Goal: Task Accomplishment & Management: Complete application form

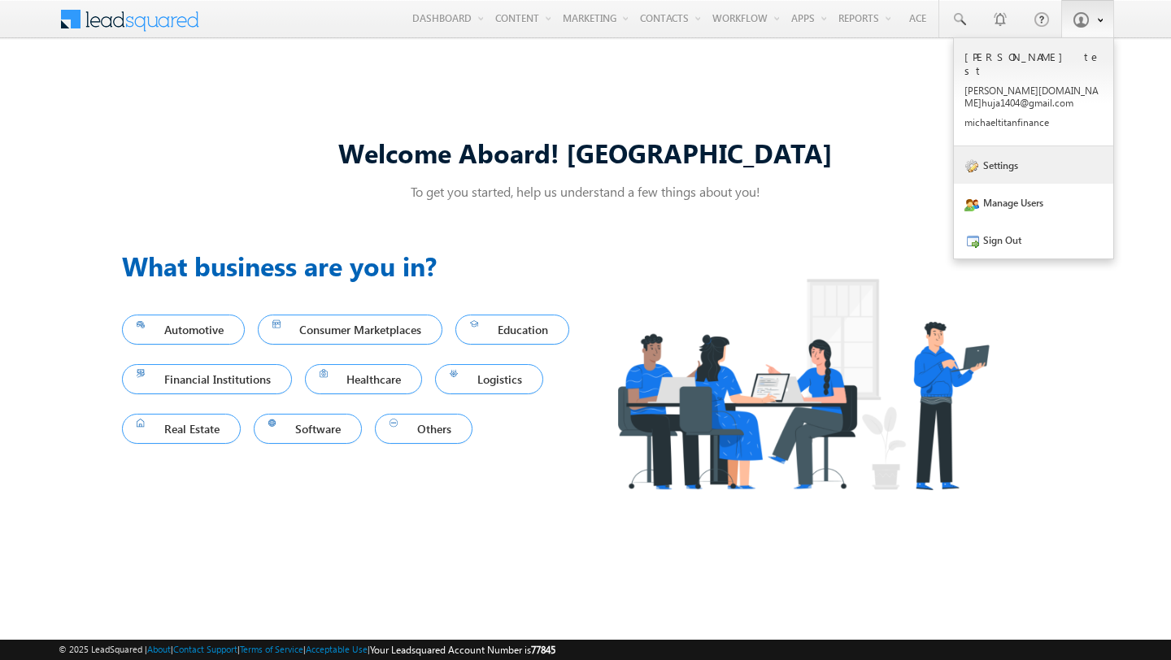
click at [1000, 146] on link "Settings" at bounding box center [1033, 164] width 159 height 37
click at [1045, 146] on link "Settings" at bounding box center [1033, 164] width 159 height 37
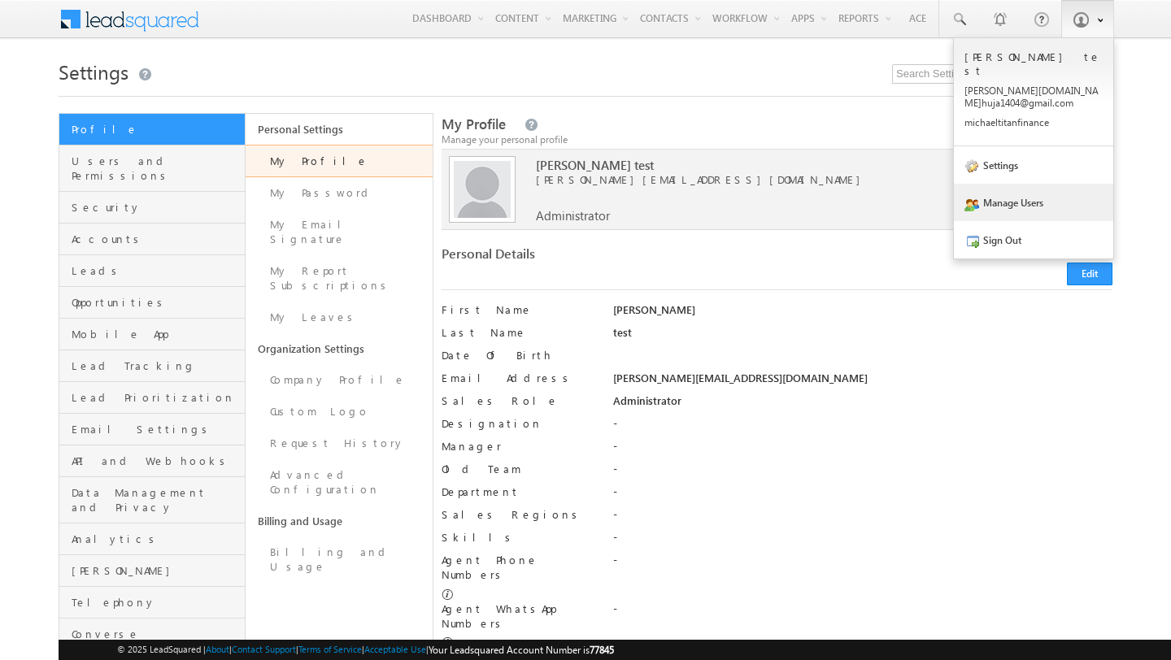
click at [1025, 184] on link "Manage Users" at bounding box center [1033, 202] width 159 height 37
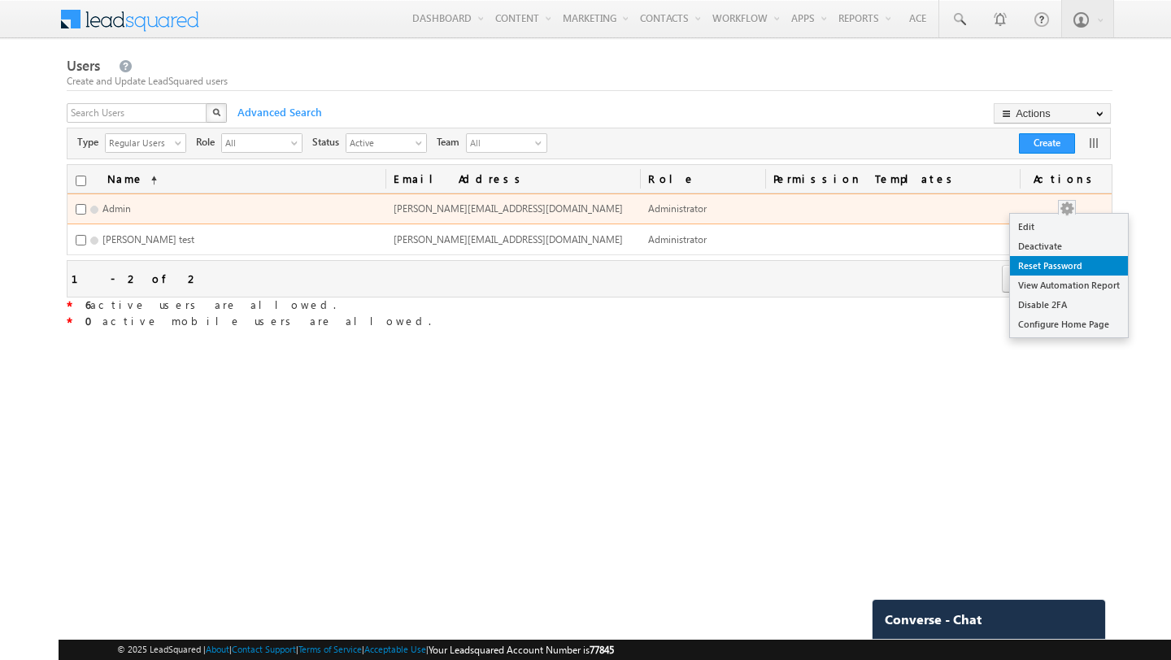
click at [1058, 268] on link "Reset Password" at bounding box center [1069, 266] width 118 height 20
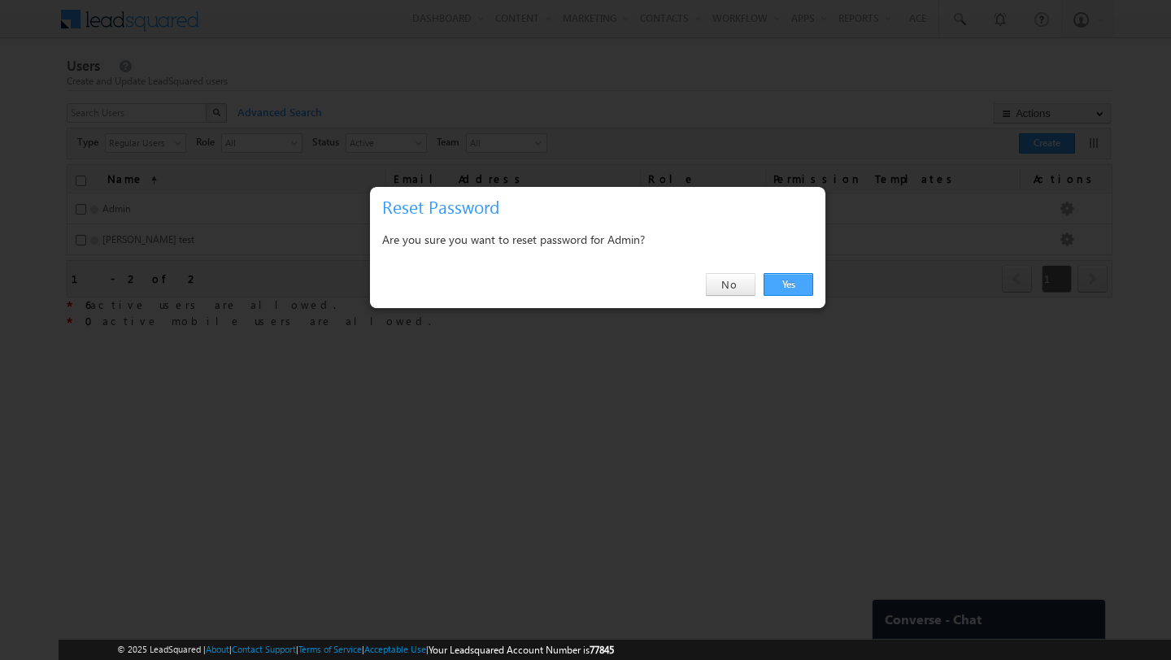
click at [793, 285] on link "Yes" at bounding box center [788, 284] width 50 height 23
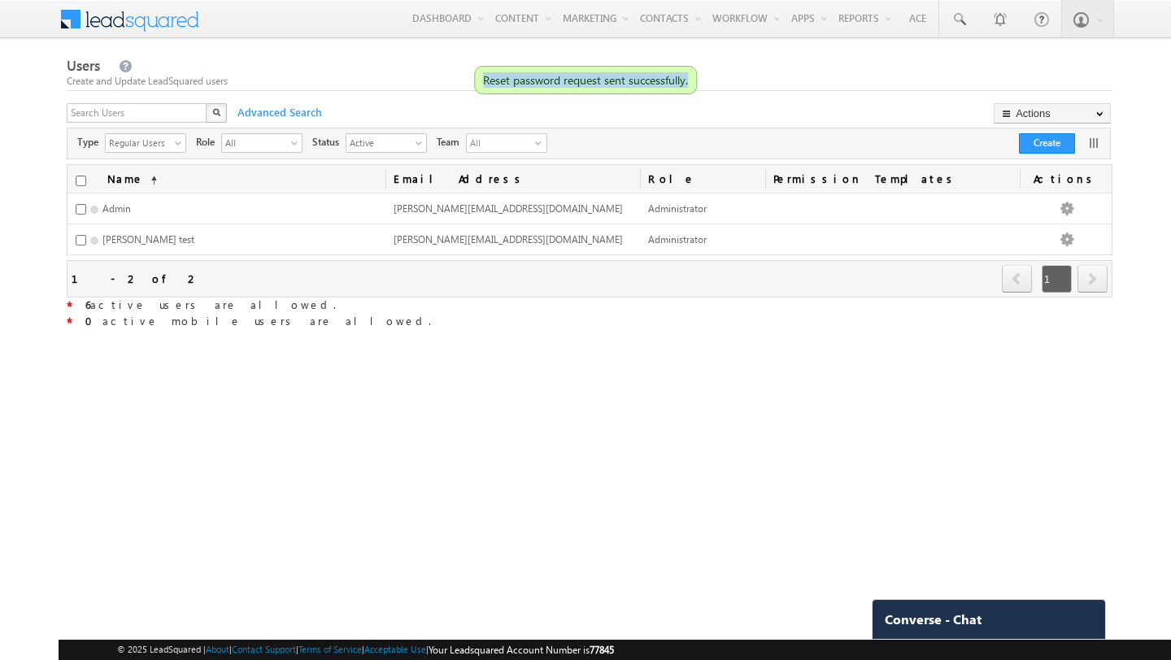
drag, startPoint x: 485, startPoint y: 78, endPoint x: 674, endPoint y: 89, distance: 188.9
click at [674, 89] on div "Reset password request sent successfully." at bounding box center [585, 80] width 223 height 28
click at [758, 99] on div "Users Create and Update LeadSquared users X Advanced Search Actions Import User…" at bounding box center [589, 194] width 1045 height 276
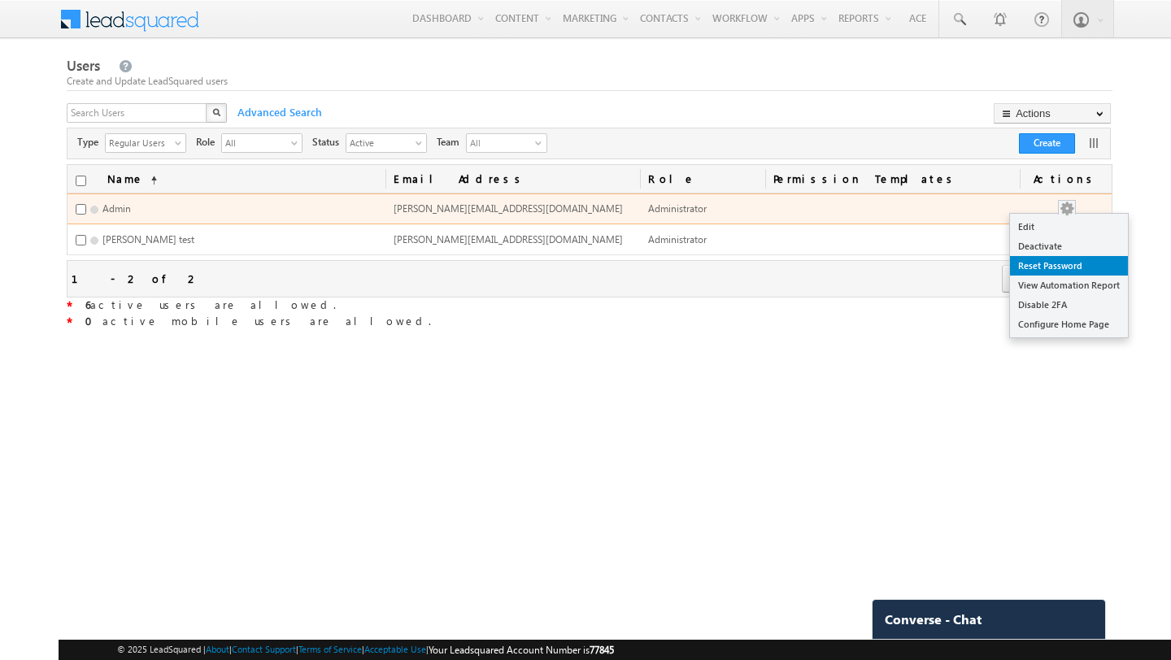
click at [1063, 267] on link "Reset Password" at bounding box center [1069, 266] width 118 height 20
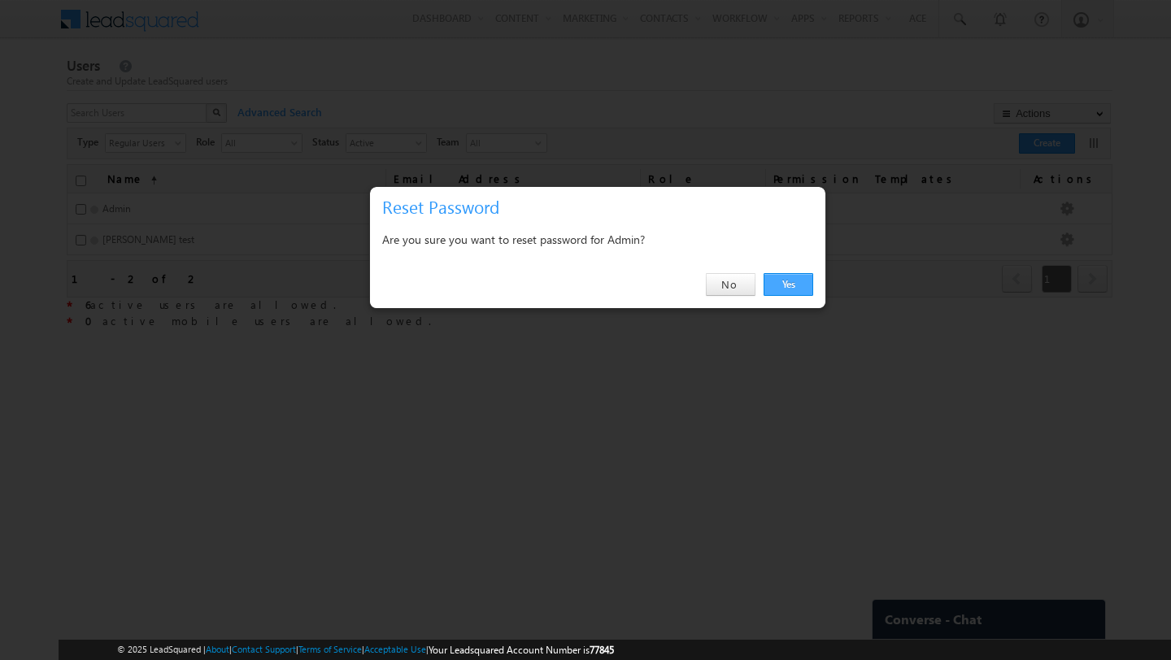
click at [798, 287] on link "Yes" at bounding box center [788, 284] width 50 height 23
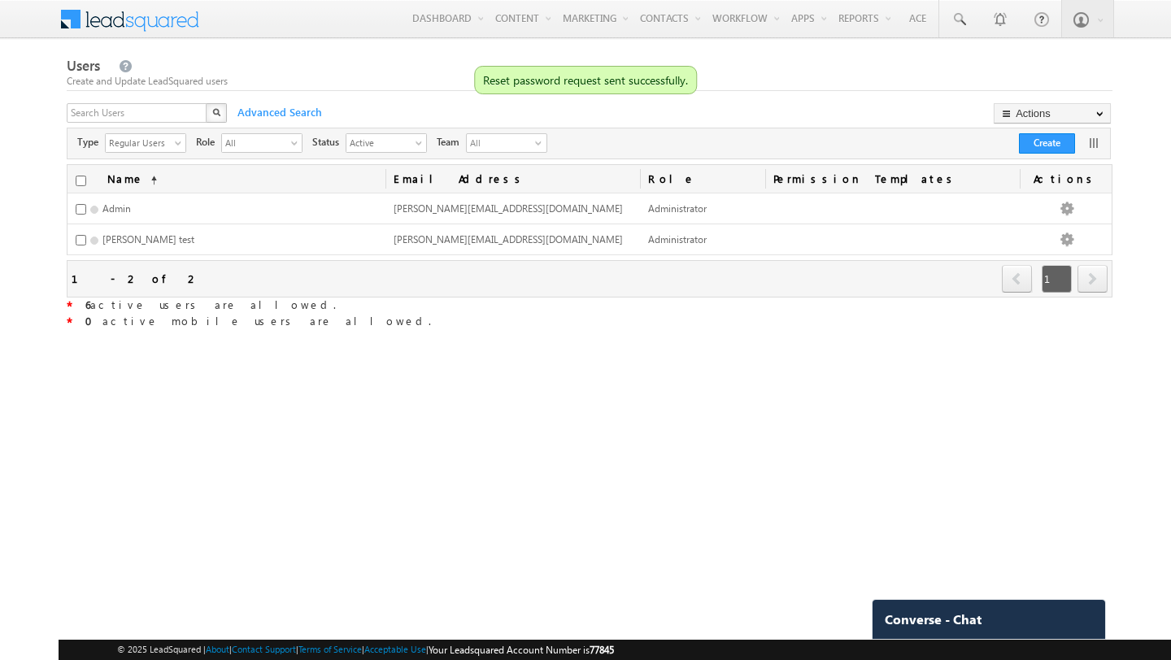
click at [742, 85] on div "Create and Update LeadSquared users" at bounding box center [589, 81] width 1045 height 15
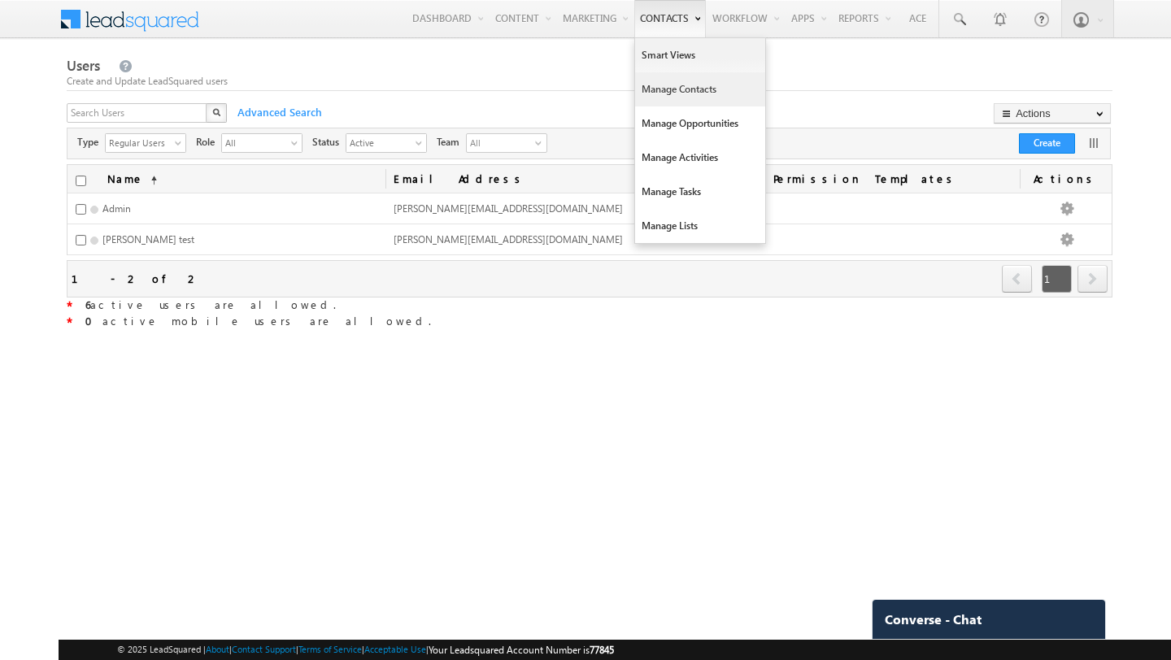
click at [655, 96] on link "Manage Contacts" at bounding box center [700, 89] width 130 height 34
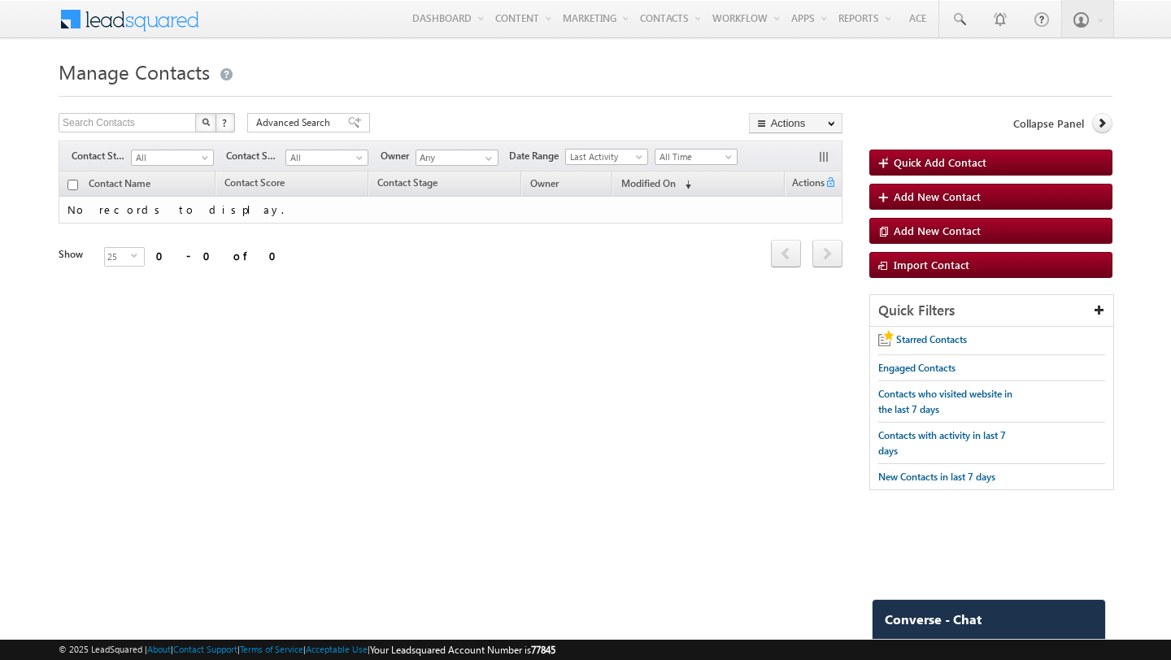
click at [670, 323] on div "Search Contacts X ? 0 results found Advanced Search Advanced Search Advanced se…" at bounding box center [585, 309] width 1053 height 393
click at [897, 173] on link "Quick Add Contact" at bounding box center [990, 163] width 243 height 26
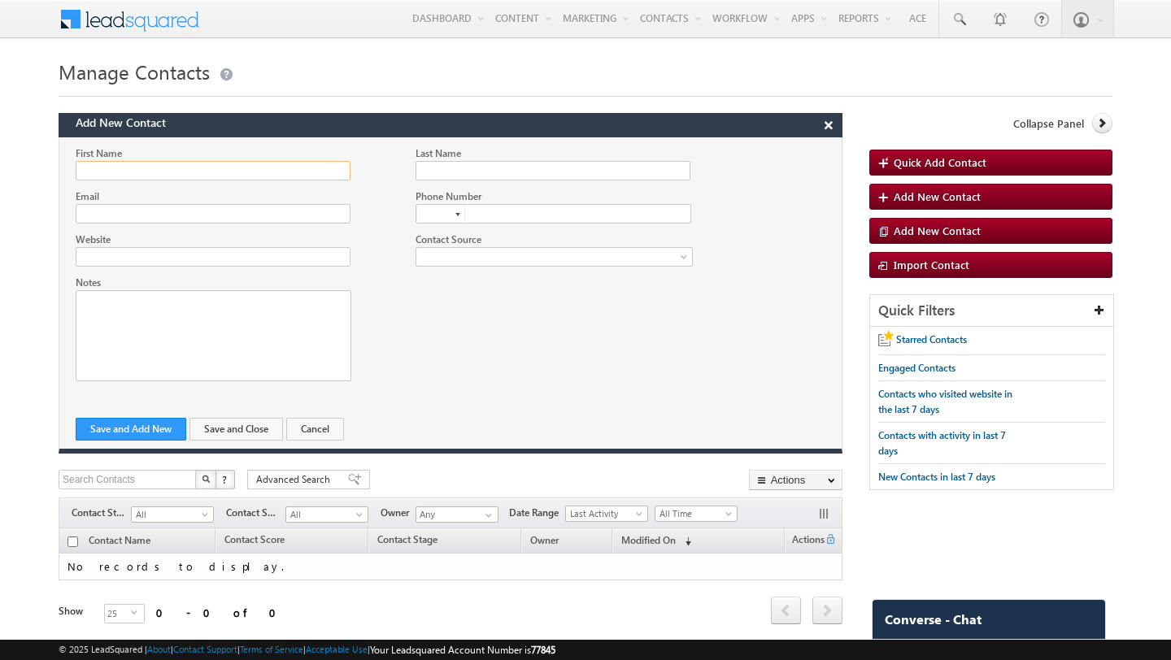
click at [215, 180] on input "First Name" at bounding box center [213, 171] width 275 height 20
type input "Michael"
type input "Garvey"
type input "michael@gmail.com"
type input "+971"
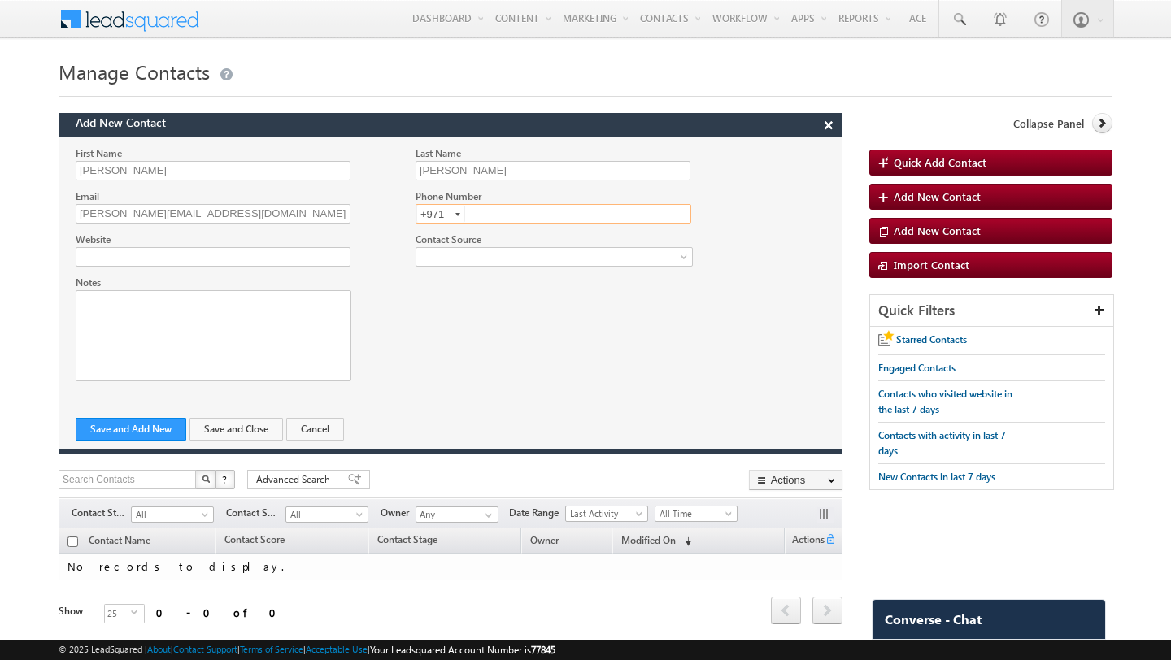
paste input "52 238 9195"
click at [261, 259] on div "Website" at bounding box center [214, 249] width 276 height 35
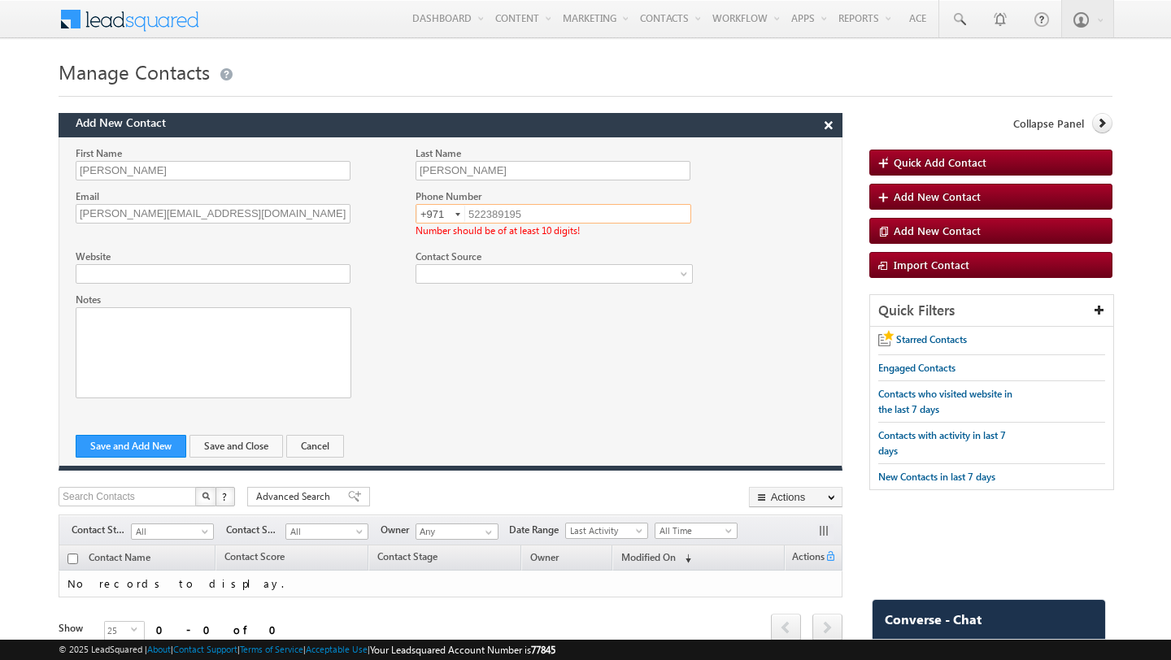
click at [552, 221] on input "522389195" at bounding box center [553, 214] width 276 height 20
click at [471, 210] on input "522389195" at bounding box center [553, 214] width 276 height 20
click at [469, 217] on input "522389195" at bounding box center [553, 214] width 276 height 20
type input "0522389195"
click at [328, 282] on div "First Name Michael Last Name Garvey Email michael@gmail.com" at bounding box center [450, 219] width 782 height 146
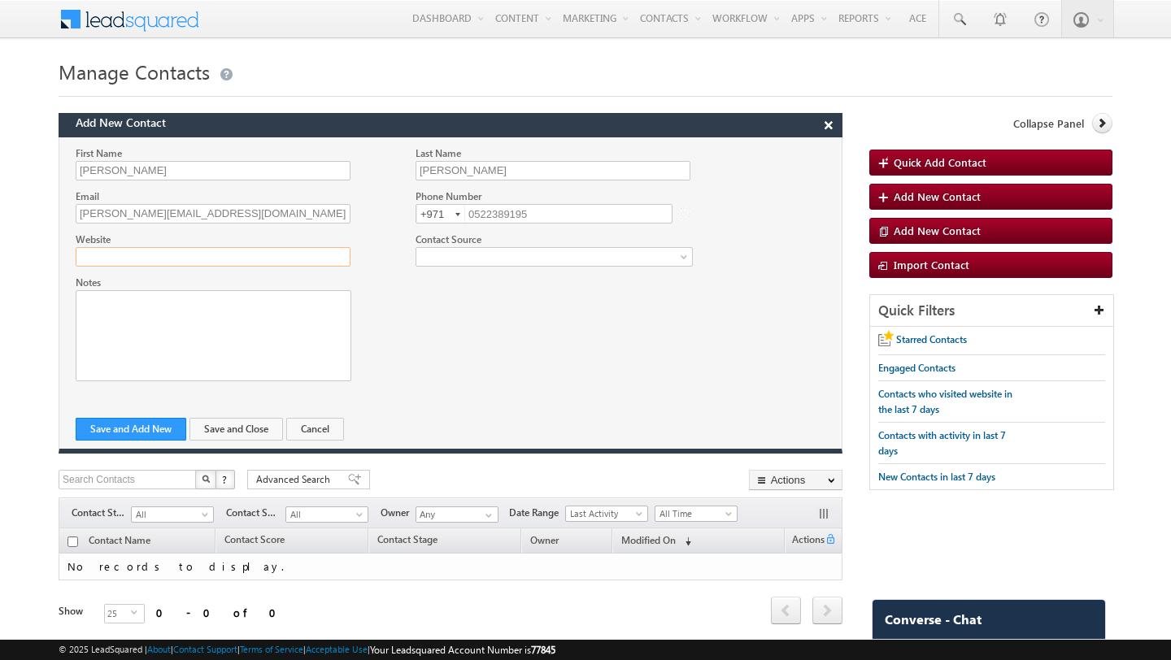
click at [271, 248] on input "Website" at bounding box center [213, 257] width 275 height 20
type input "titanfinance.ae"
click at [498, 255] on span at bounding box center [549, 257] width 267 height 15
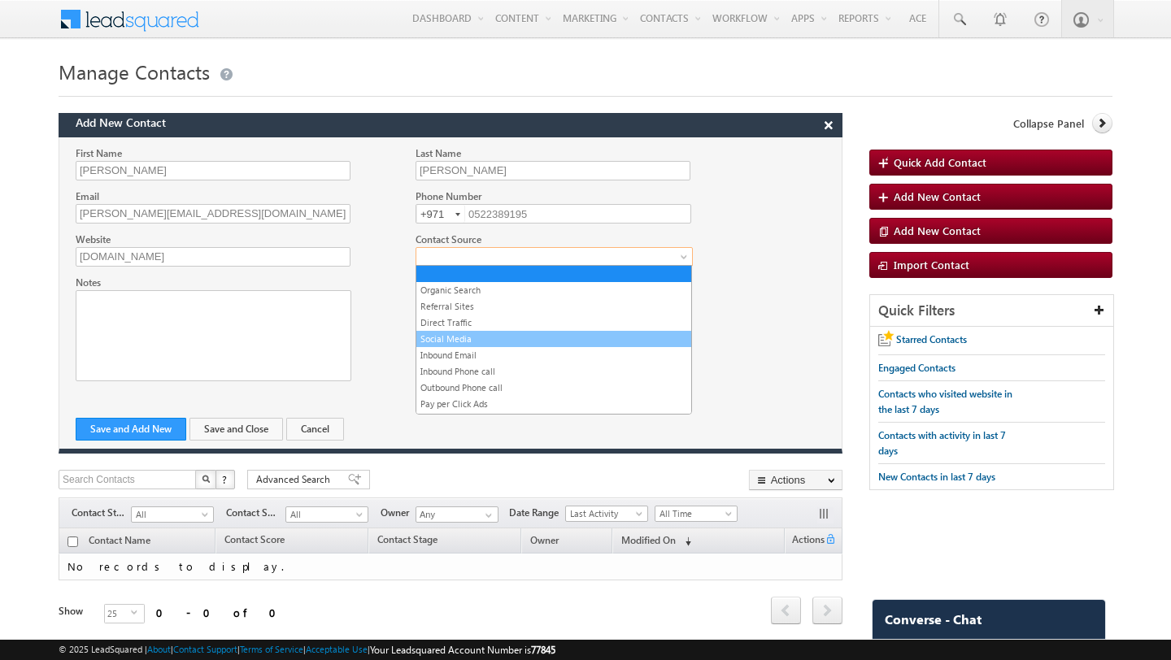
click at [507, 341] on link "Social Media" at bounding box center [553, 339] width 275 height 15
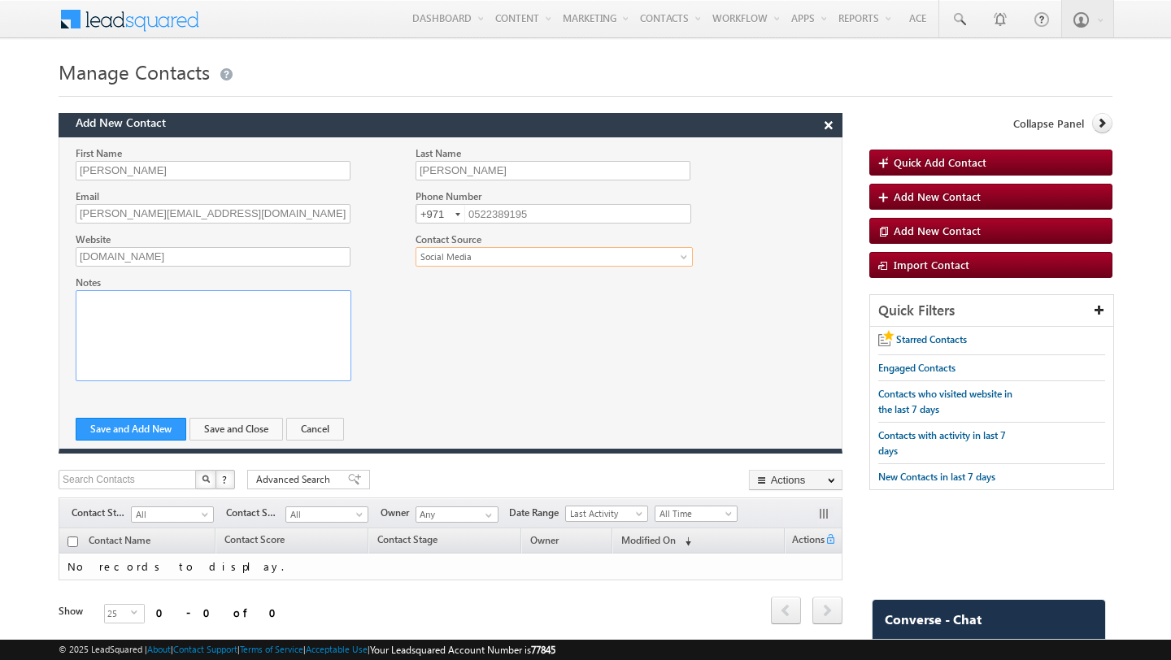
click at [198, 315] on div "Rich Text Editor, Notes-inline-editor-div" at bounding box center [214, 335] width 276 height 91
click at [235, 429] on button "Save and Close" at bounding box center [235, 429] width 93 height 23
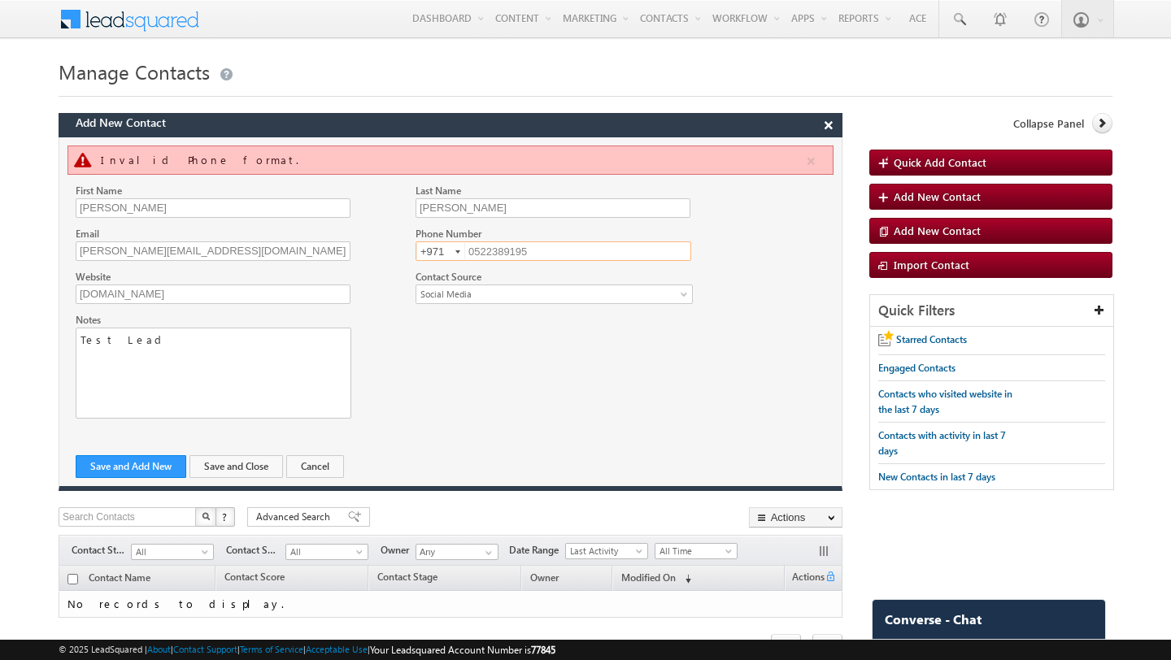
click at [439, 252] on input "+971" at bounding box center [440, 251] width 49 height 18
type input "+91"
click at [471, 336] on div at bounding box center [450, 369] width 782 height 115
click at [132, 464] on button "Save and Add New" at bounding box center [131, 466] width 111 height 23
click at [475, 250] on input "0522389195" at bounding box center [553, 251] width 276 height 20
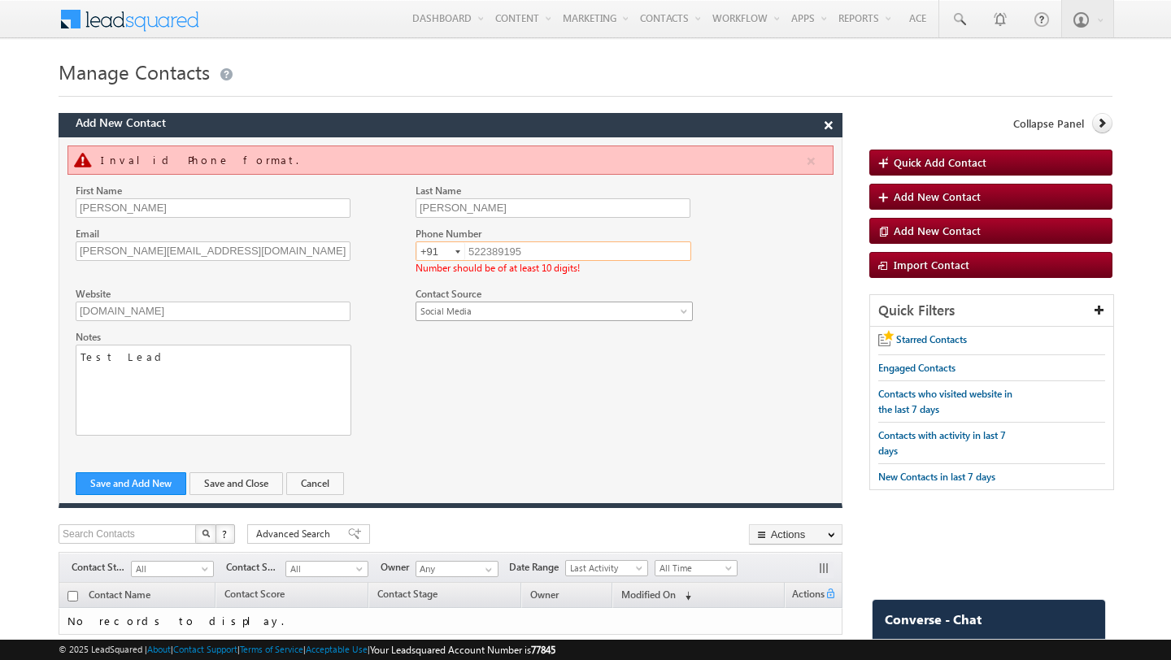
click at [476, 316] on div "First Name Michael Last Name Garvey Email michael@gmail.com" at bounding box center [450, 343] width 782 height 320
click at [556, 250] on input "522389195" at bounding box center [553, 251] width 276 height 20
drag, startPoint x: 556, startPoint y: 250, endPoint x: 426, endPoint y: 249, distance: 130.1
click at [426, 249] on div "+91-522389195 522389195 +91" at bounding box center [553, 251] width 276 height 20
click at [443, 249] on input "+91" at bounding box center [440, 251] width 49 height 18
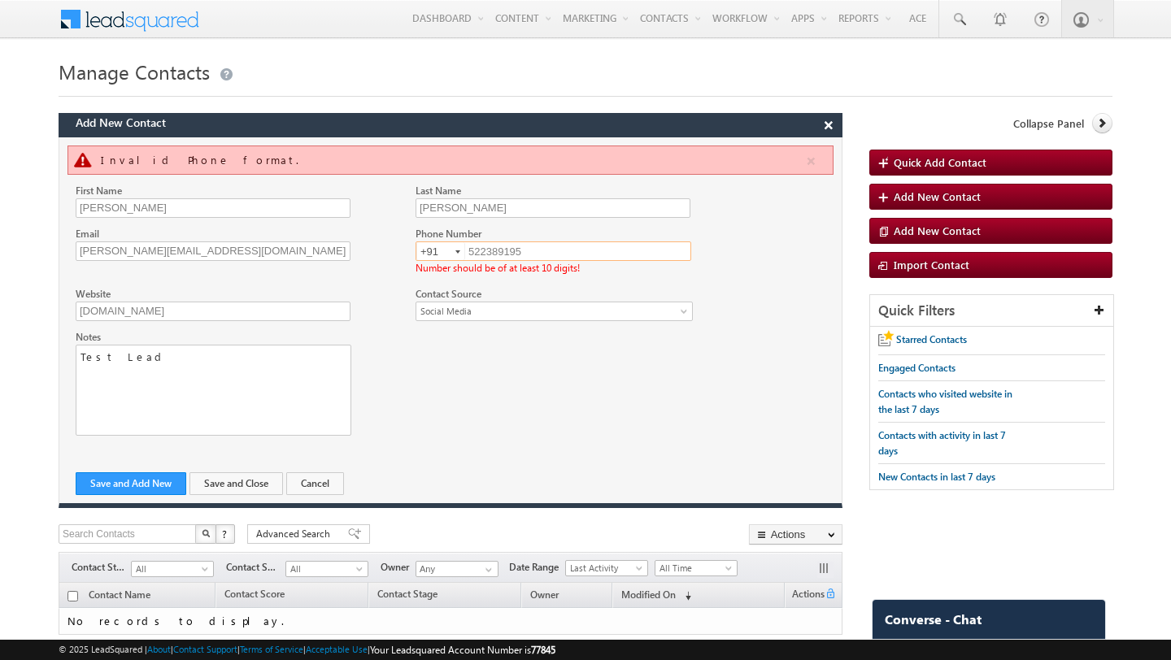
drag, startPoint x: 541, startPoint y: 247, endPoint x: 397, endPoint y: 247, distance: 144.7
click at [397, 247] on div "First Name Michael Last Name Garvey Email michael@gmail.com" at bounding box center [450, 256] width 782 height 146
type input "1122332211"
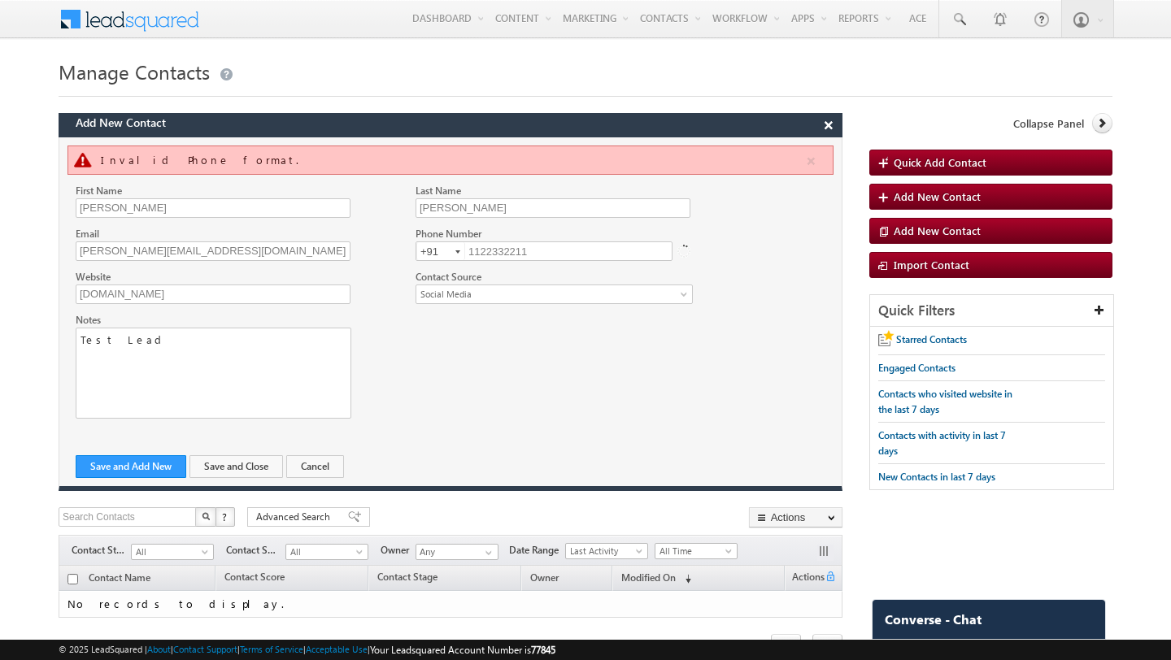
click at [422, 380] on div at bounding box center [450, 369] width 782 height 115
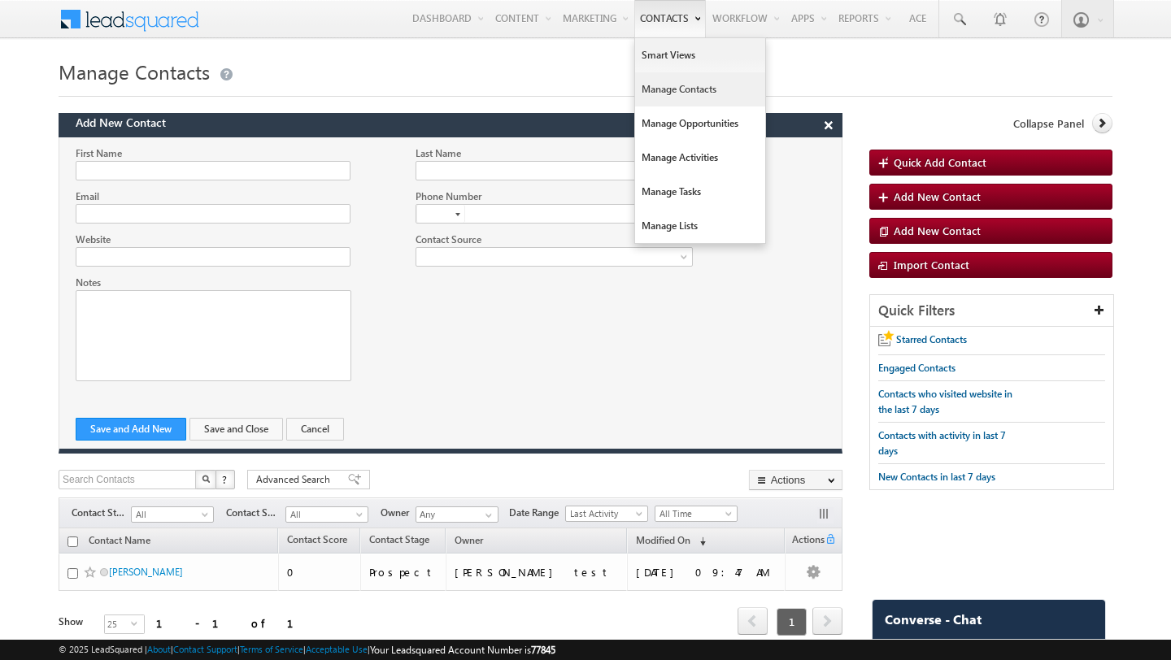
click at [654, 85] on link "Manage Contacts" at bounding box center [700, 89] width 130 height 34
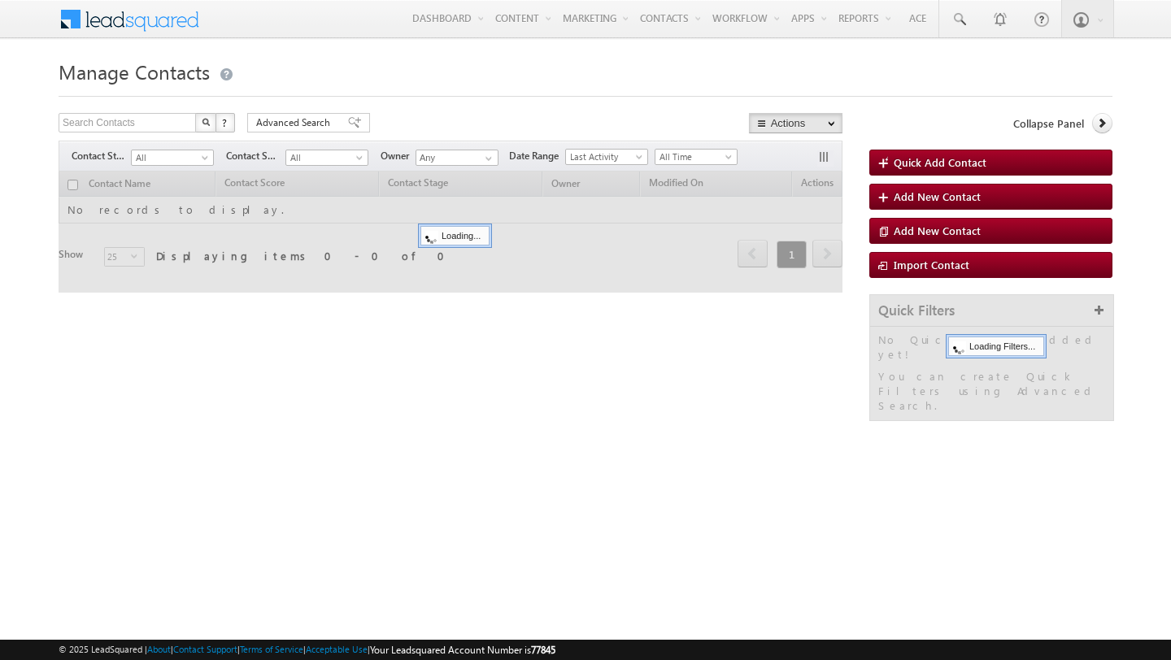
click at [823, 90] on div at bounding box center [585, 91] width 1053 height 11
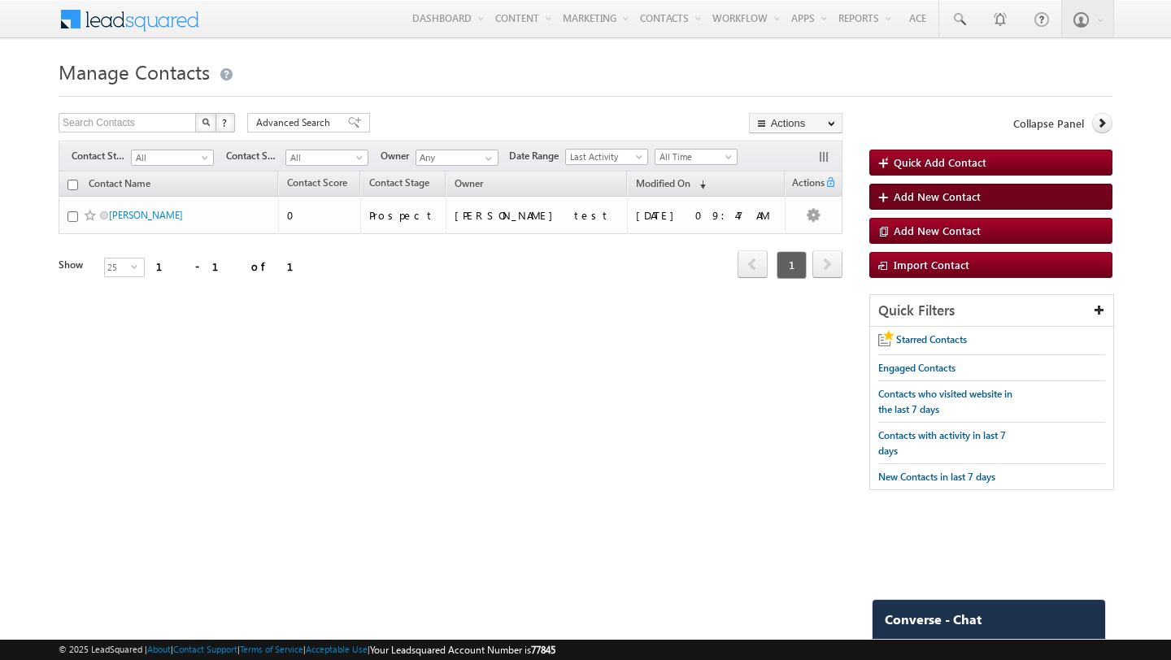
click at [893, 197] on span at bounding box center [885, 198] width 15 height 16
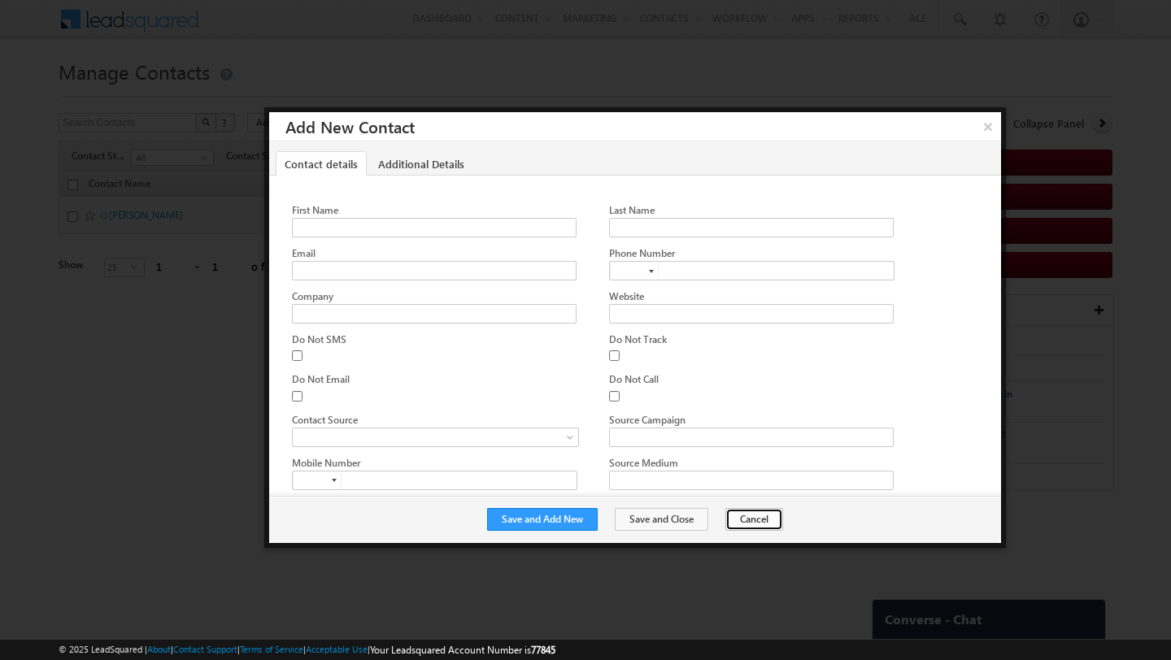
click at [739, 510] on button "Cancel" at bounding box center [754, 519] width 58 height 23
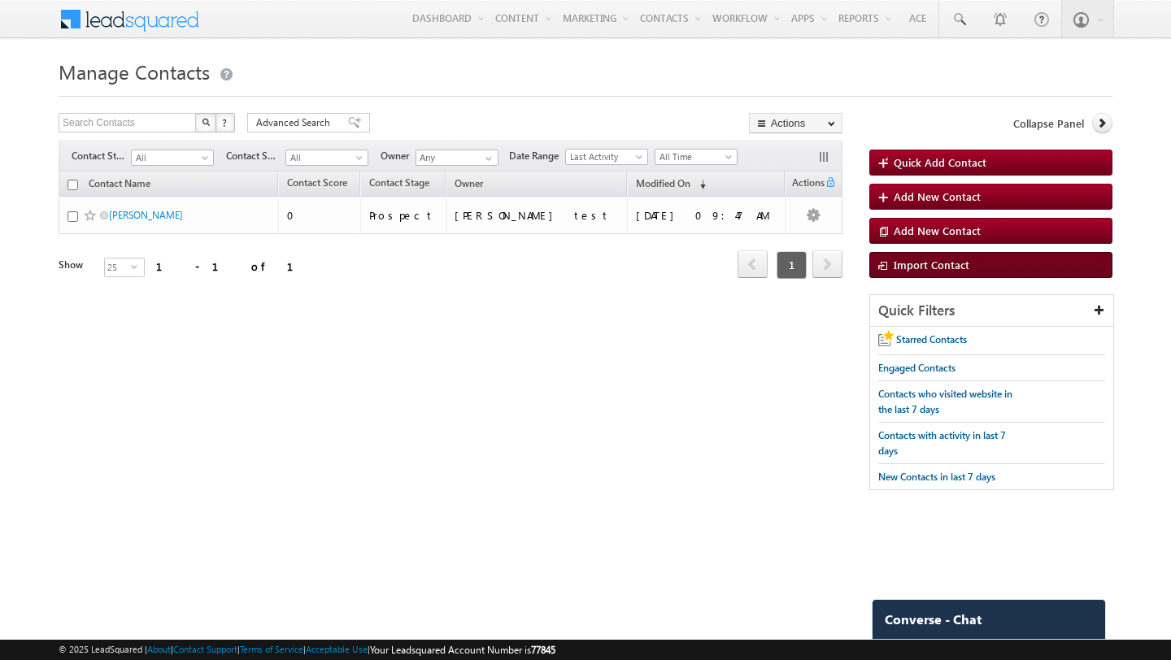
click at [888, 260] on span at bounding box center [885, 266] width 15 height 16
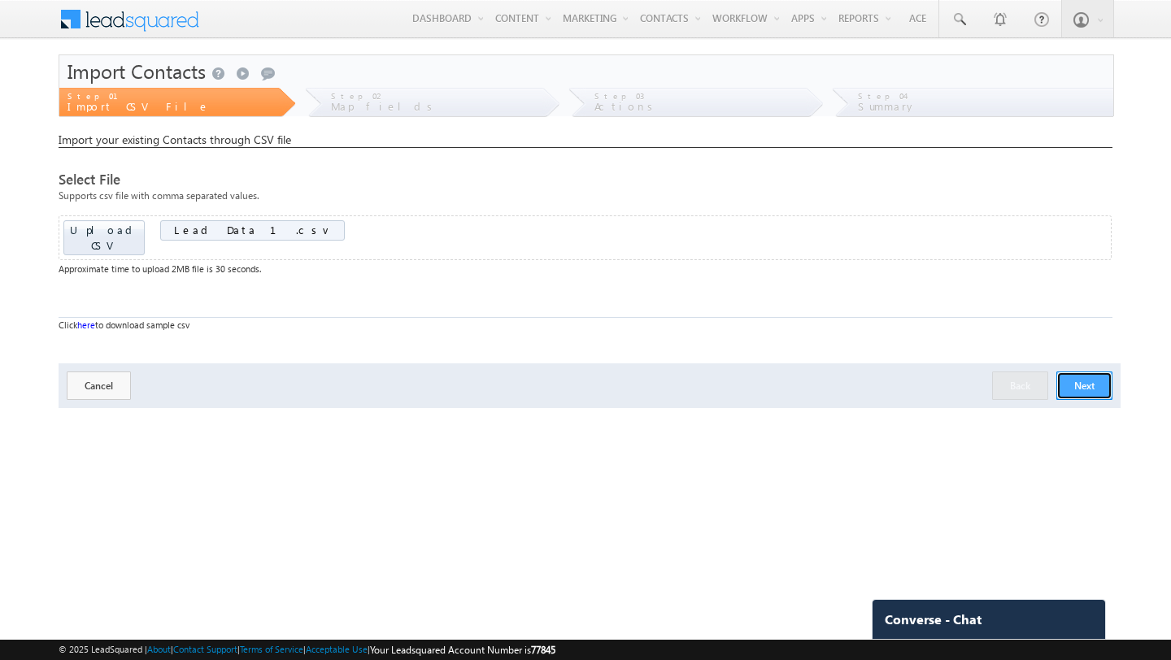
click at [1077, 371] on button "Next" at bounding box center [1084, 385] width 56 height 28
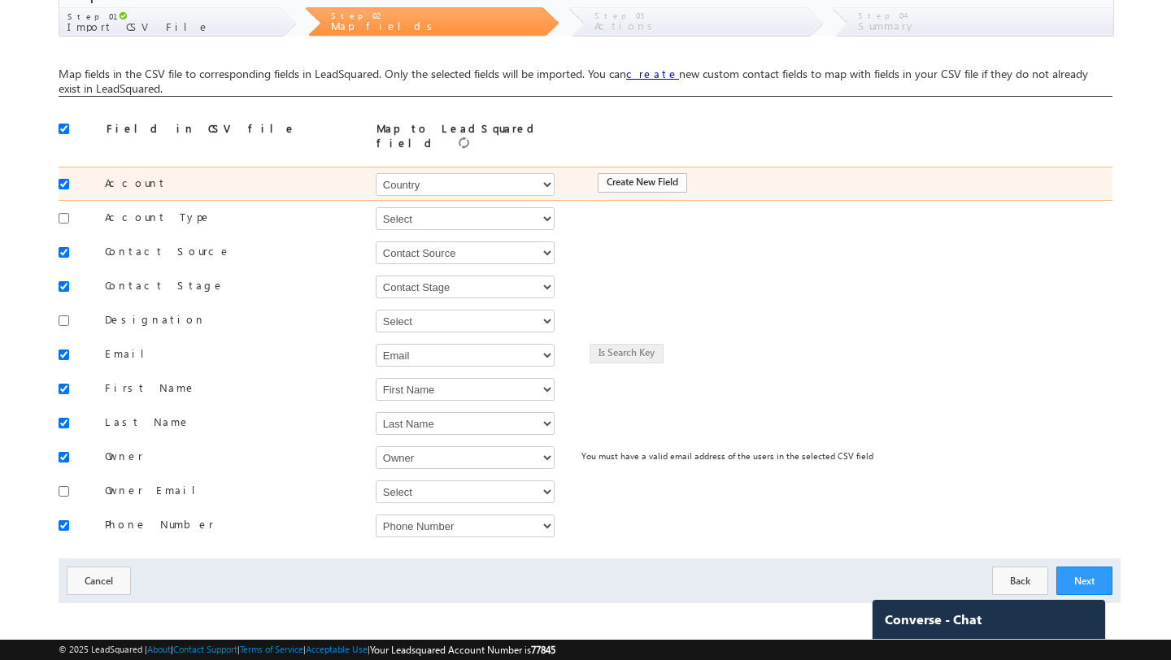
scroll to position [81, 0]
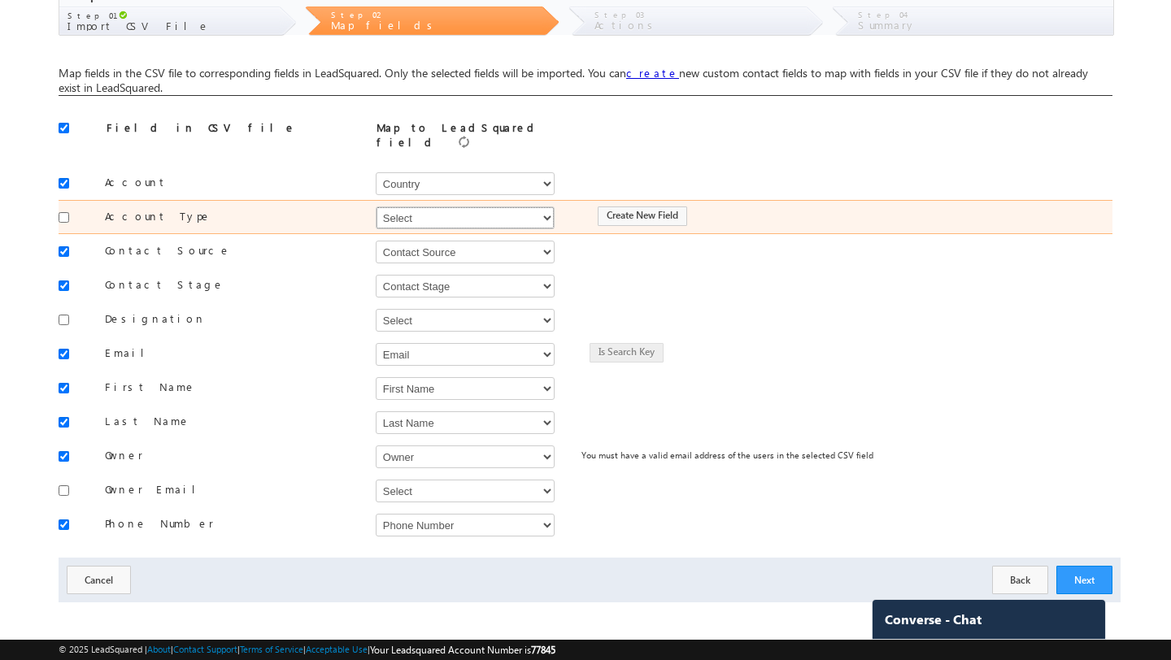
click at [469, 206] on select "Select Select Address 1 Address 2 City Company Contact Source Contact Stage Cou…" at bounding box center [465, 217] width 179 height 23
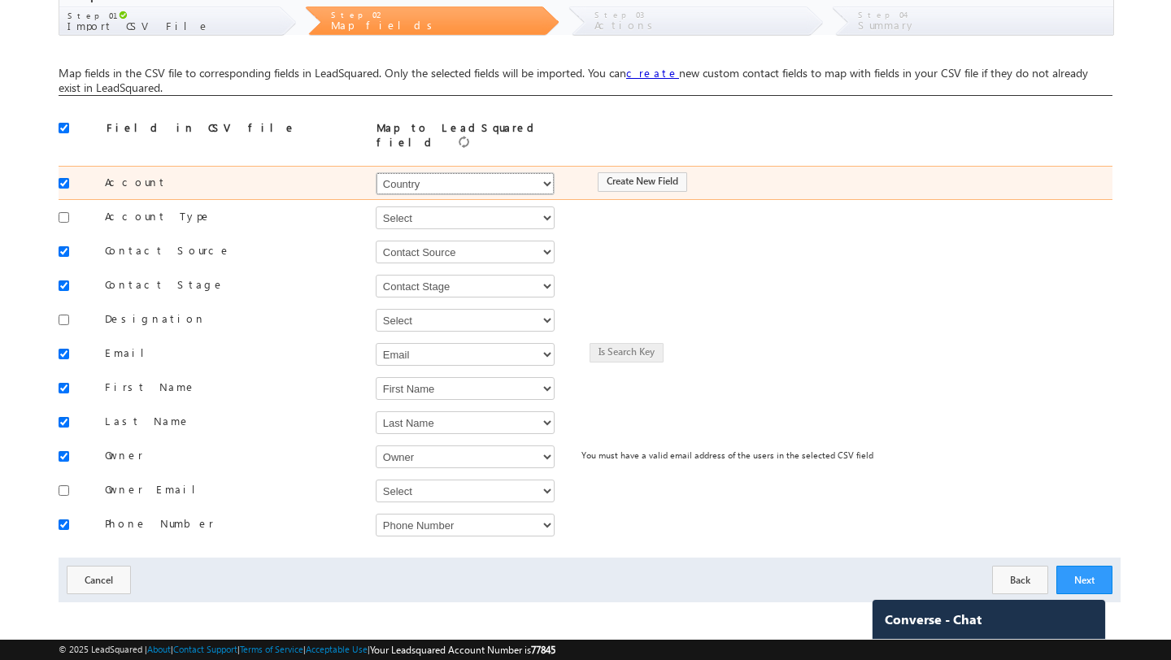
click at [527, 185] on select "Select Select Address 1 Address 2 City Company Contact Source Contact Stage Cou…" at bounding box center [465, 183] width 179 height 23
select select "Company"
click at [376, 172] on select "Select Select Address 1 Address 2 City Company Contact Source Contact Stage Cou…" at bounding box center [465, 183] width 179 height 23
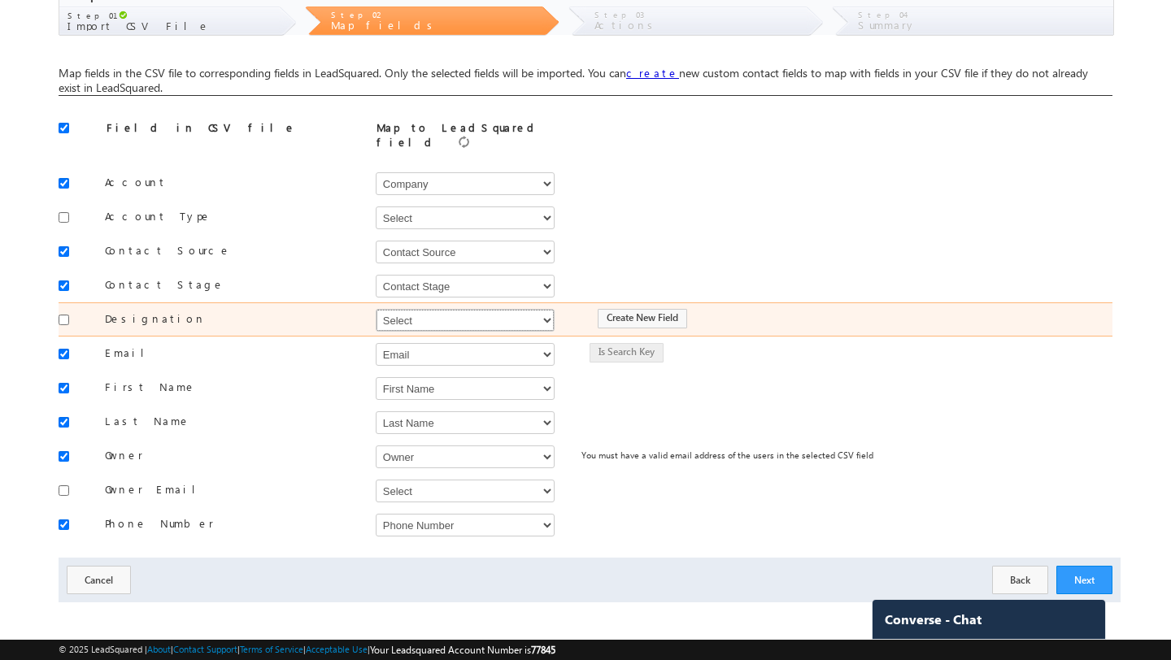
click at [484, 317] on select "Select Select Address 1 Address 2 City Company Contact Source Contact Stage Cou…" at bounding box center [465, 320] width 179 height 23
select select "JobTitle"
click at [376, 309] on select "Select Select Address 1 Address 2 City Company Contact Source Contact Stage Cou…" at bounding box center [465, 320] width 179 height 23
click at [62, 315] on input "checkbox" at bounding box center [64, 320] width 11 height 11
checkbox input "true"
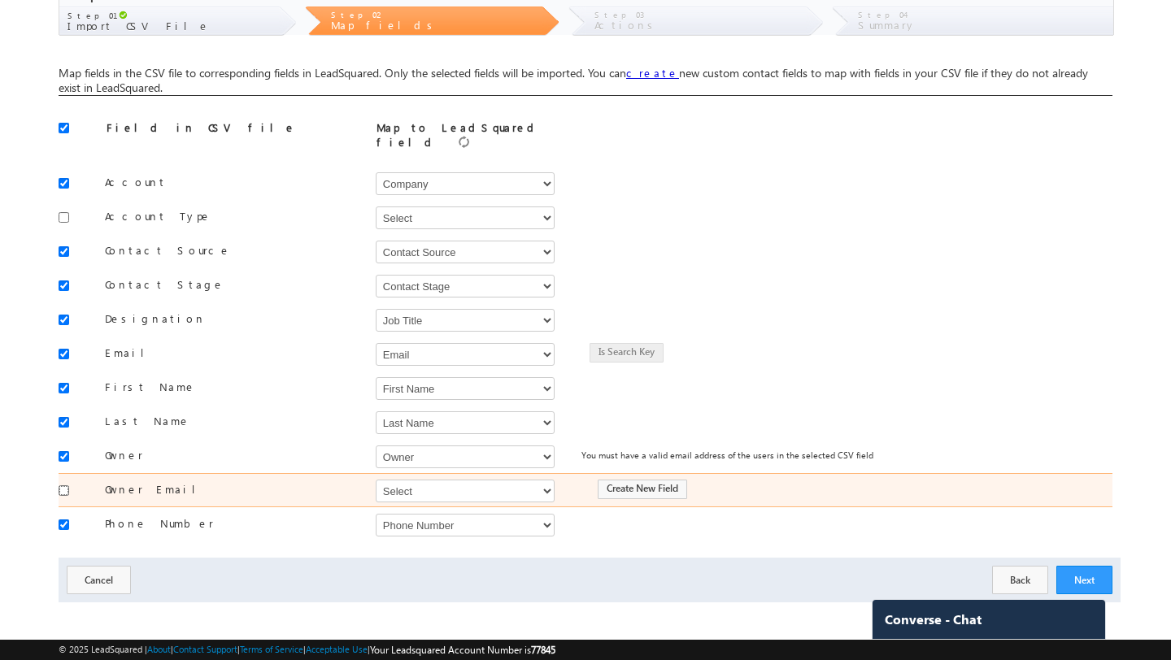
click at [67, 485] on input "checkbox" at bounding box center [64, 490] width 11 height 11
click at [63, 485] on input "checkbox" at bounding box center [64, 490] width 11 height 11
checkbox input "false"
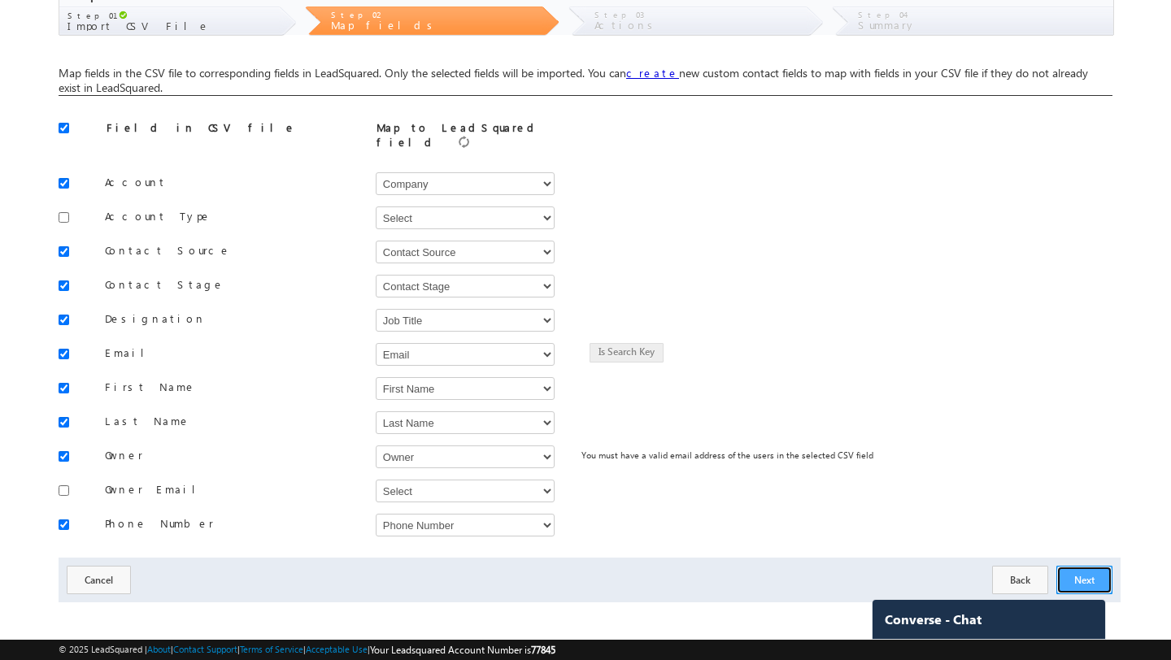
click at [1090, 572] on button "Next" at bounding box center [1084, 580] width 56 height 28
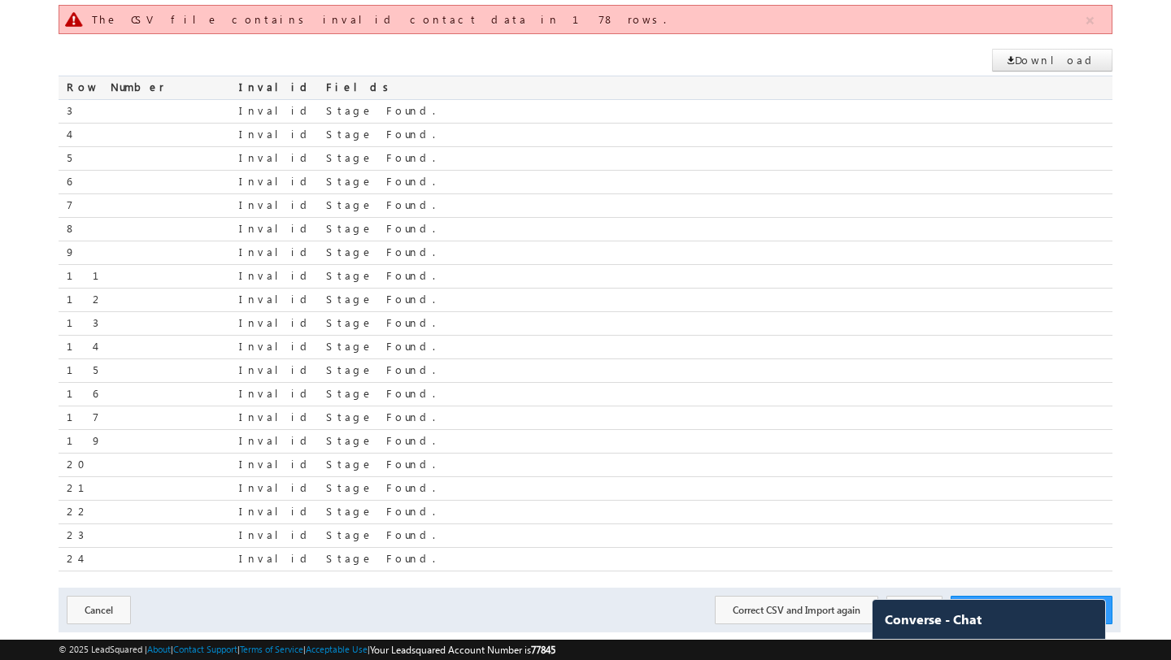
scroll to position [166, 0]
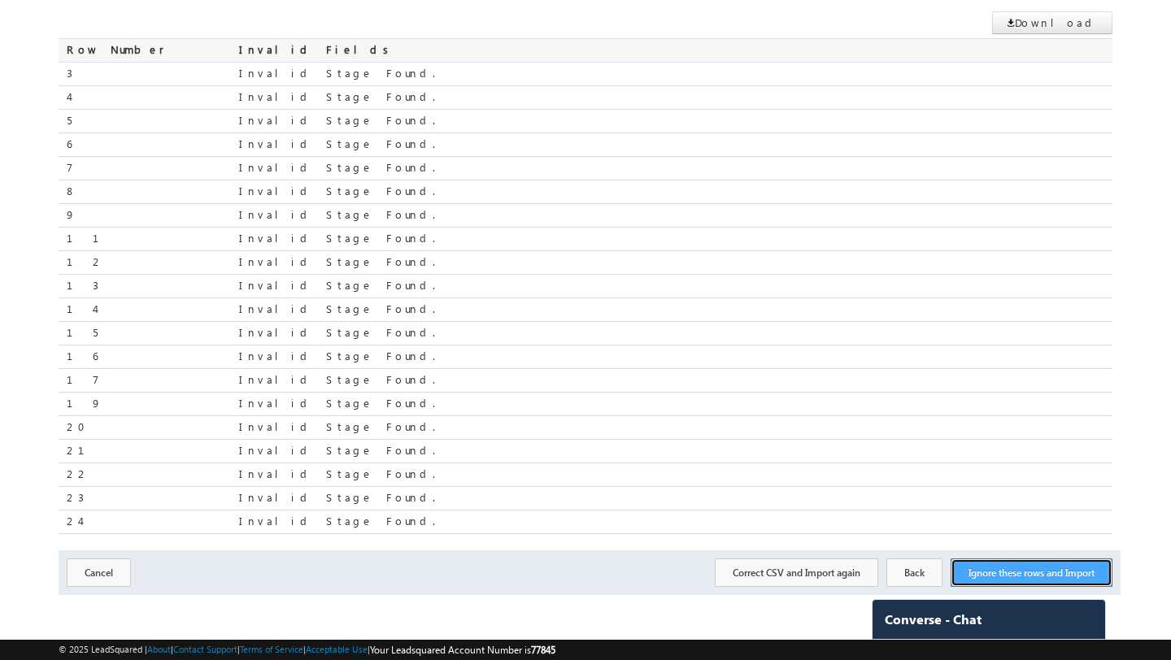
click at [995, 577] on button "Ignore these rows and Import" at bounding box center [1031, 572] width 162 height 28
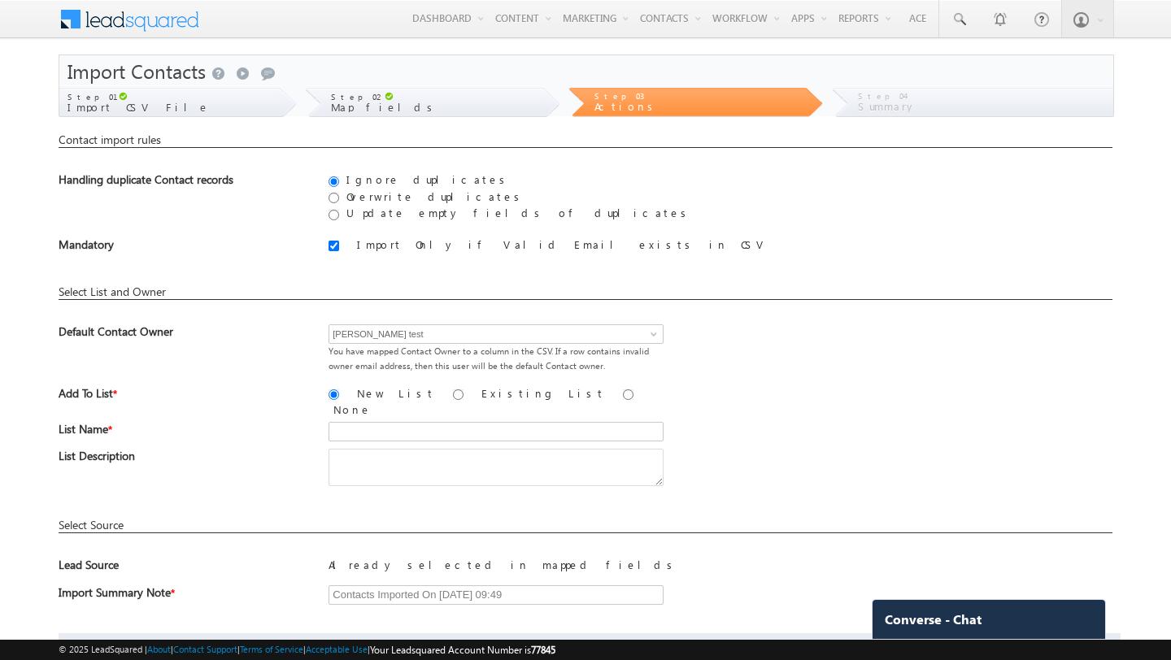
scroll to position [75, 0]
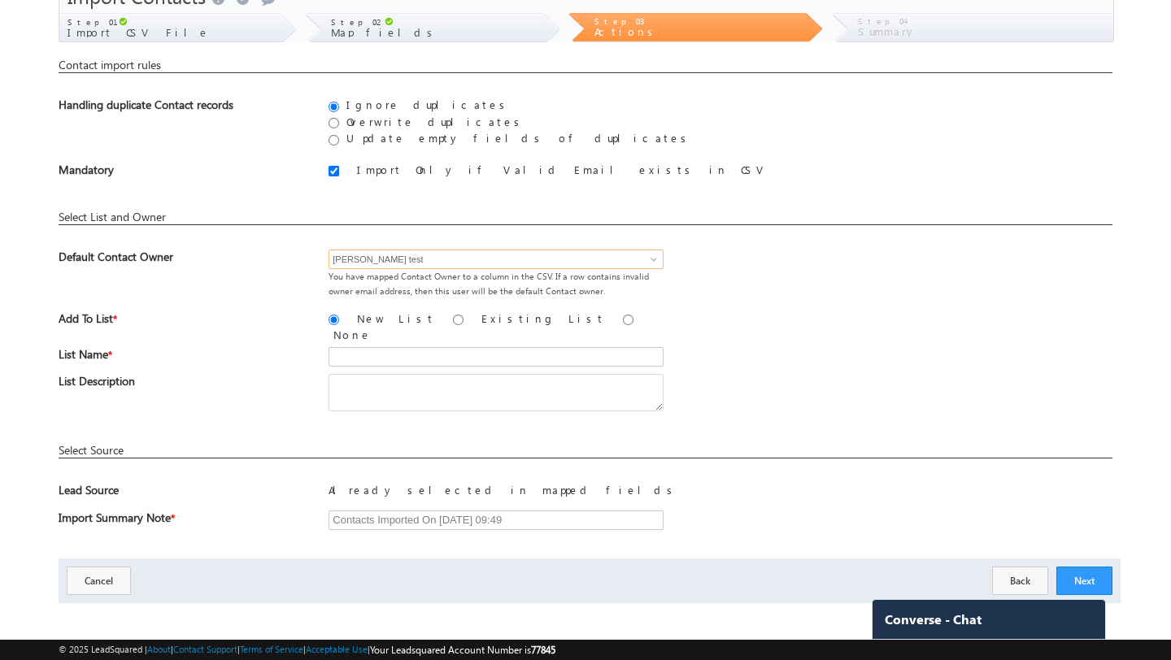
click at [597, 266] on input "[PERSON_NAME] test" at bounding box center [495, 260] width 335 height 20
click at [656, 253] on span at bounding box center [653, 259] width 13 height 13
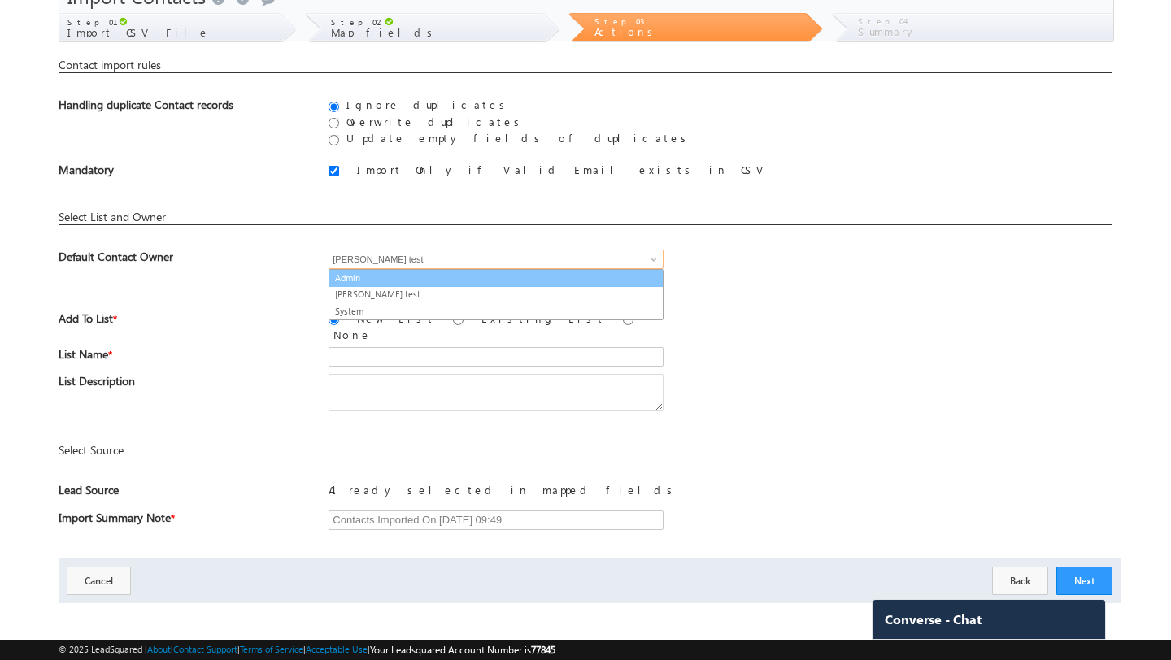
click at [590, 284] on link "Admin" at bounding box center [495, 278] width 335 height 19
type input "Admin"
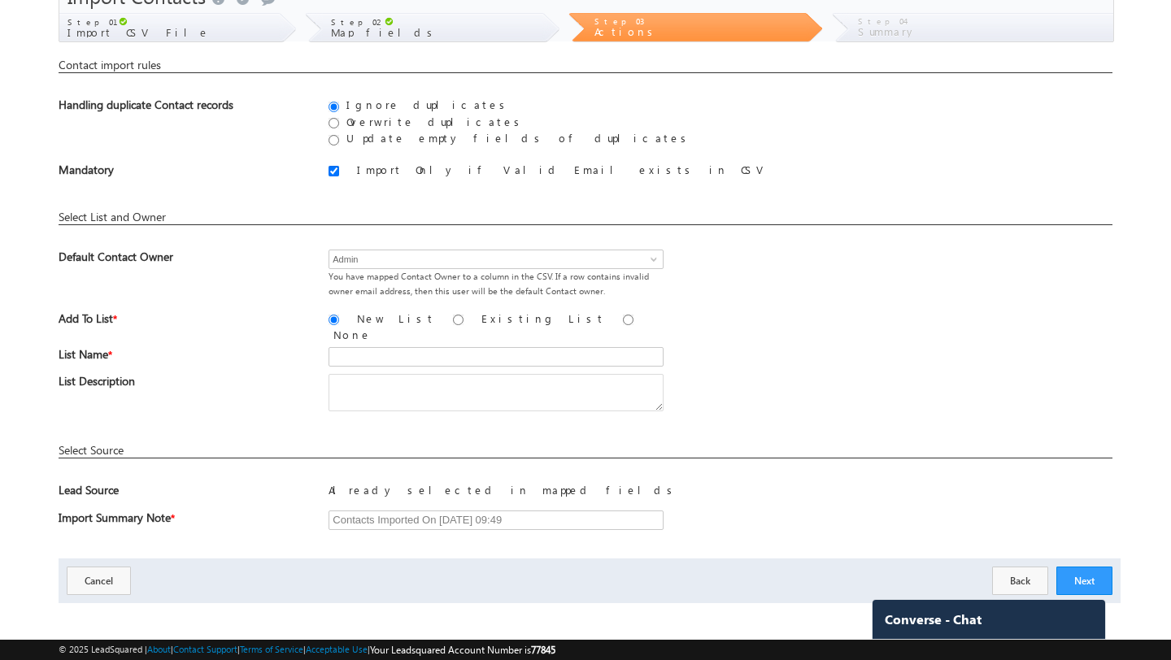
click at [759, 363] on div "List Name *" at bounding box center [585, 360] width 1053 height 27
click at [623, 319] on input "None" at bounding box center [628, 320] width 11 height 11
radio input "true"
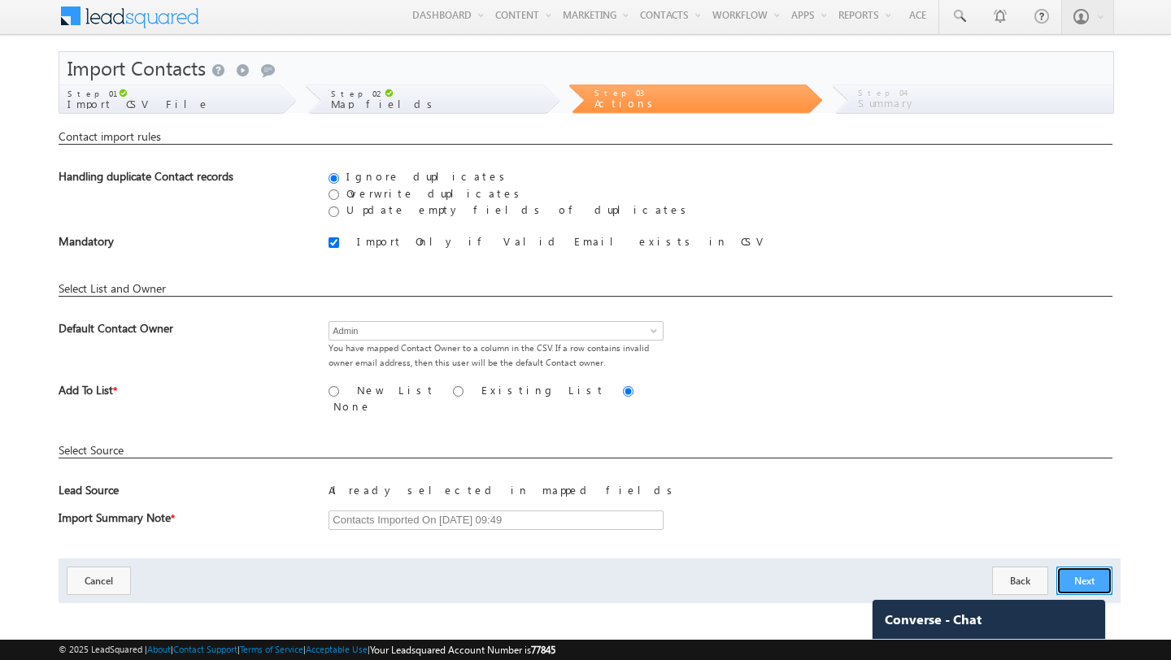
click at [1093, 575] on button "Next" at bounding box center [1084, 581] width 56 height 28
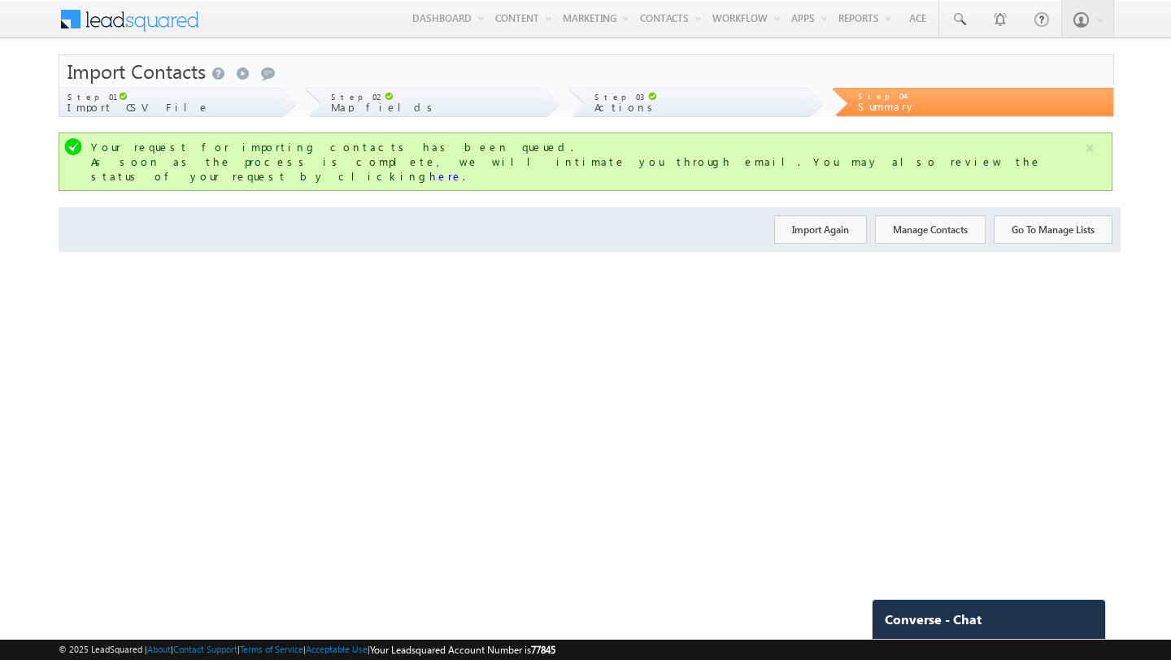
scroll to position [0, 0]
click at [463, 169] on link "here" at bounding box center [445, 176] width 33 height 14
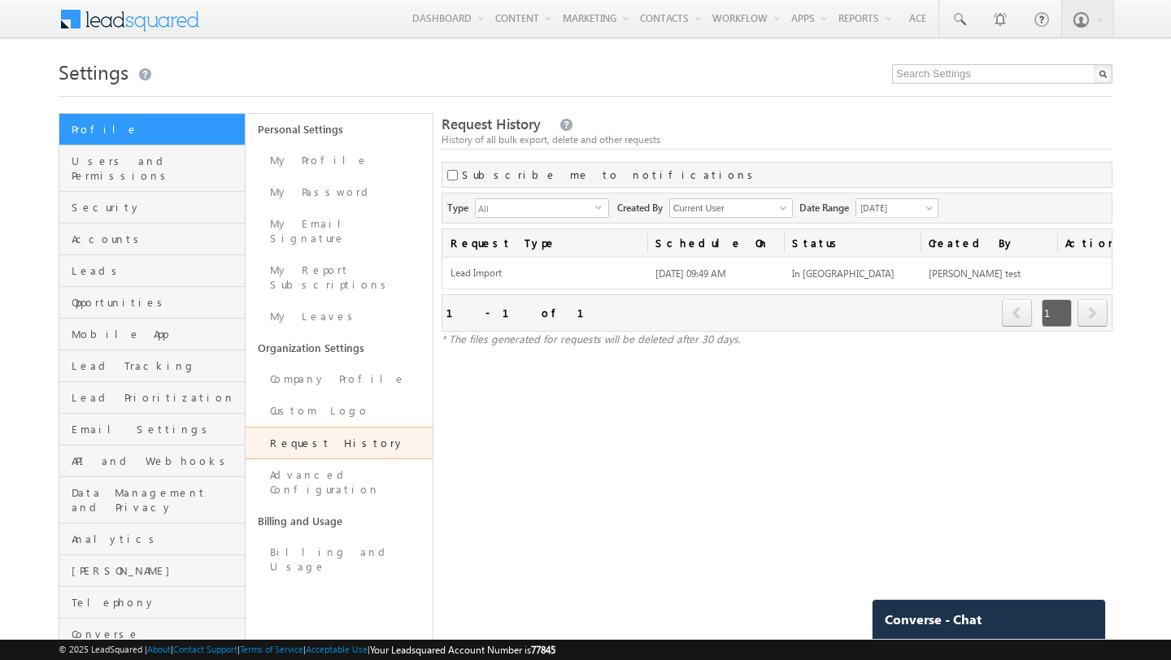
click at [671, 374] on div "Request History History of all bulk export, delete and other requests Subscribe…" at bounding box center [776, 382] width 671 height 538
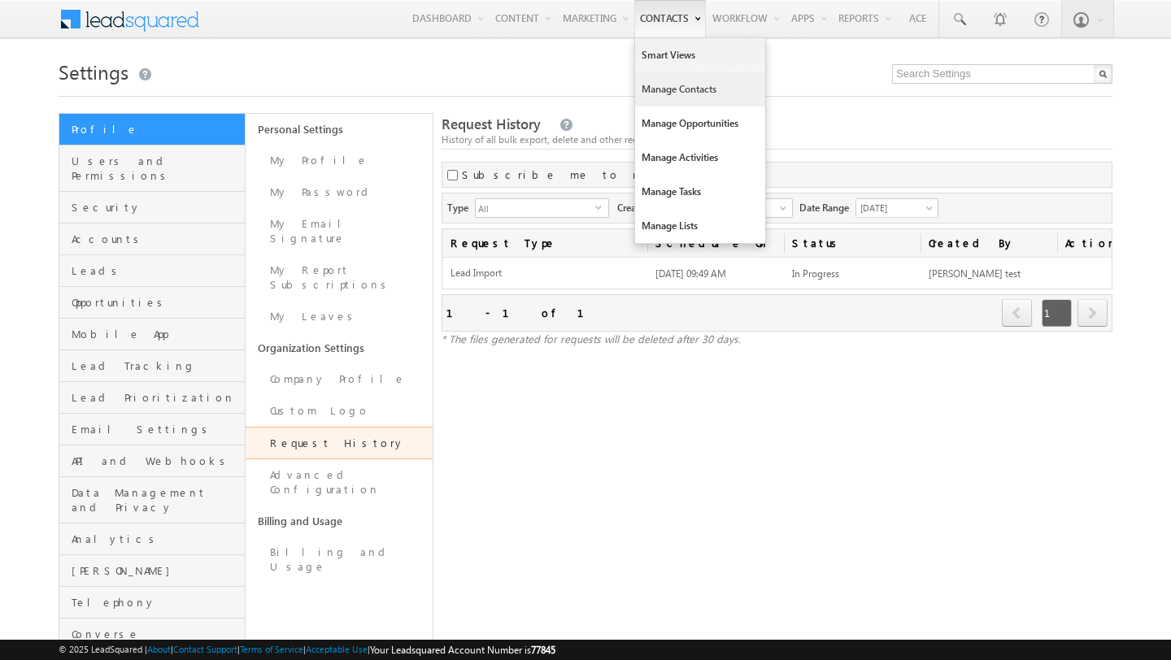
click at [667, 95] on link "Manage Contacts" at bounding box center [700, 89] width 130 height 34
